Goal: Information Seeking & Learning: Learn about a topic

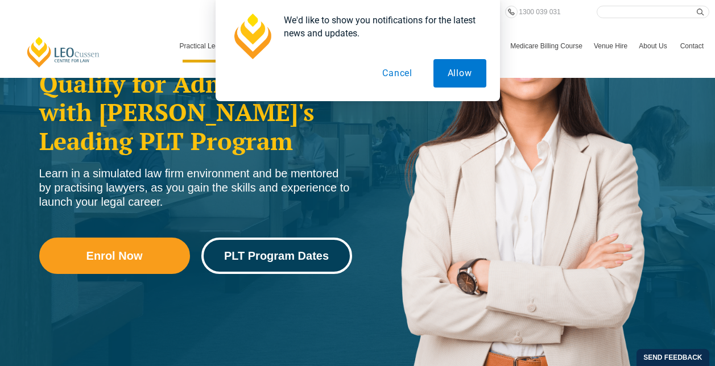
click at [294, 254] on span "PLT Program Dates" at bounding box center [276, 255] width 105 height 11
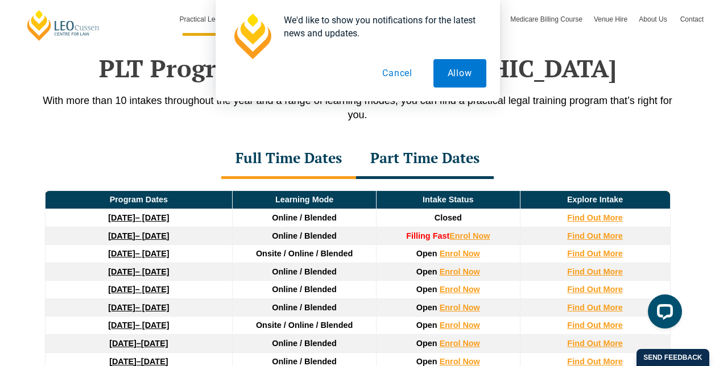
scroll to position [1540, 0]
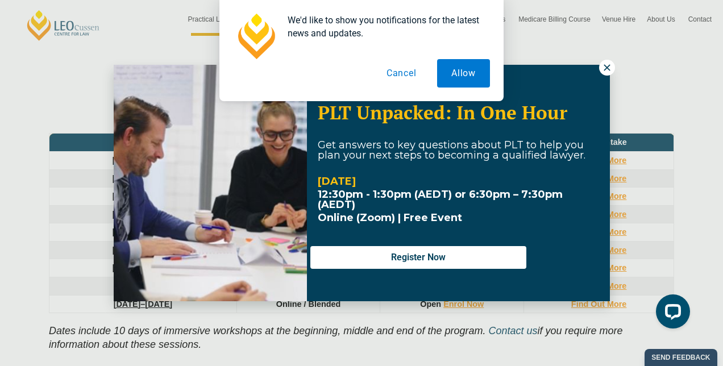
click at [611, 67] on div "We'd like to show you notifications for the latest news and updates. Allow Canc…" at bounding box center [361, 50] width 723 height 101
click at [608, 67] on div "We'd like to show you notifications for the latest news and updates. Allow Canc…" at bounding box center [361, 50] width 723 height 101
click at [396, 75] on button "Cancel" at bounding box center [401, 73] width 59 height 28
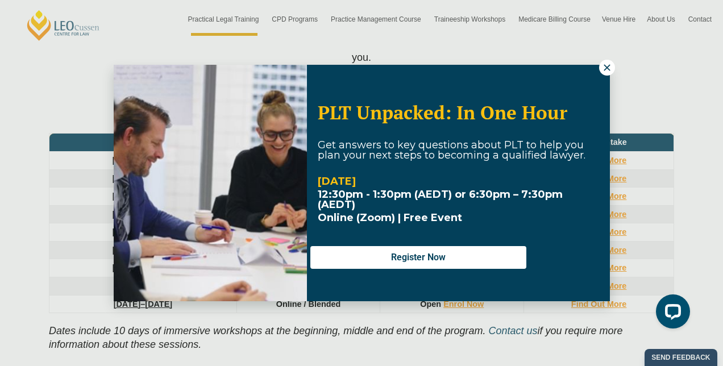
click at [614, 66] on button at bounding box center [607, 68] width 16 height 16
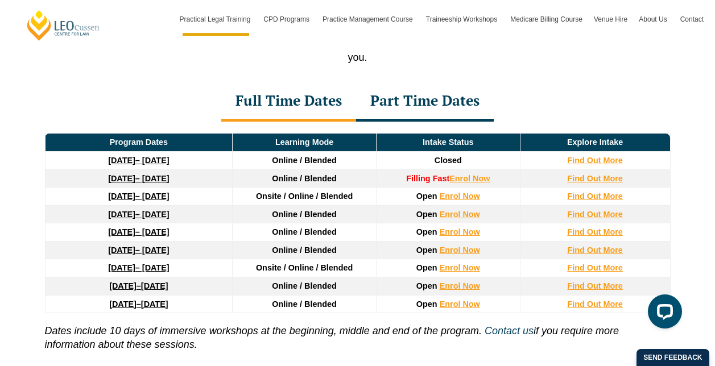
click at [169, 272] on link "[DATE] – [DATE]" at bounding box center [138, 267] width 61 height 9
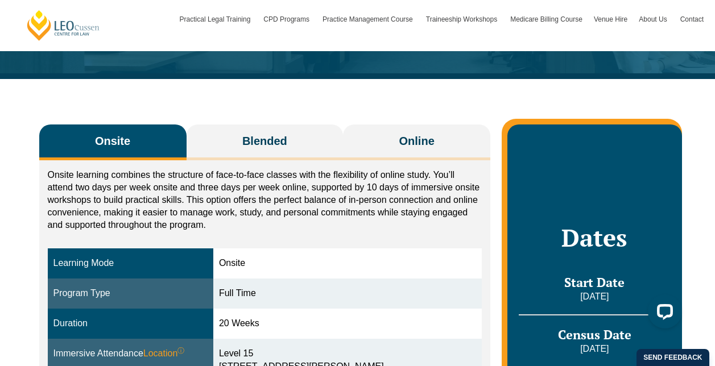
scroll to position [114, 0]
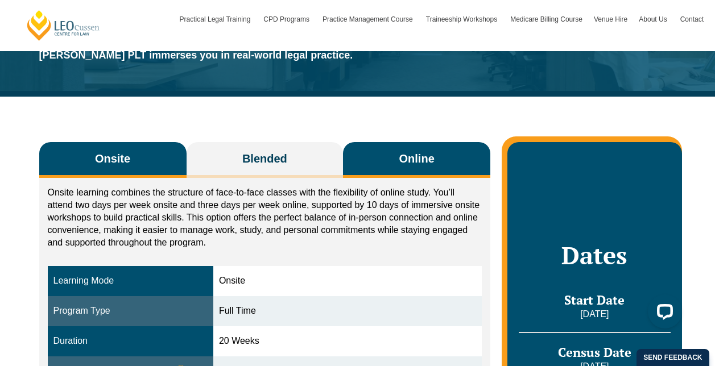
click at [398, 167] on button "Online" at bounding box center [416, 160] width 147 height 36
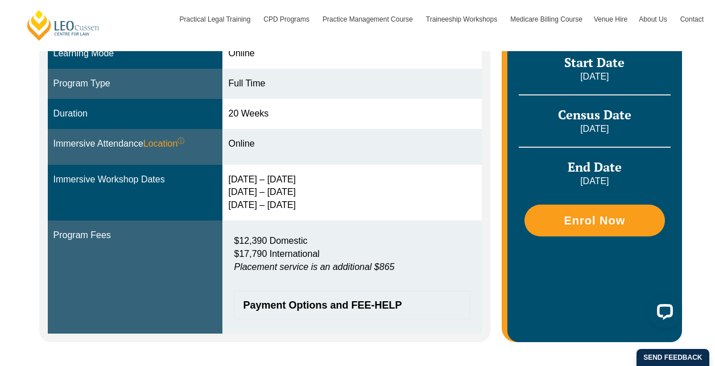
scroll to position [284, 0]
